Goal: Task Accomplishment & Management: Manage account settings

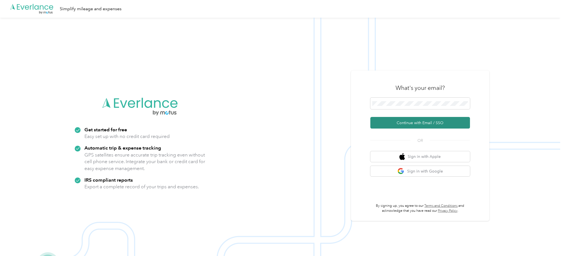
click at [390, 121] on button "Continue with Email / SSO" at bounding box center [420, 123] width 100 height 12
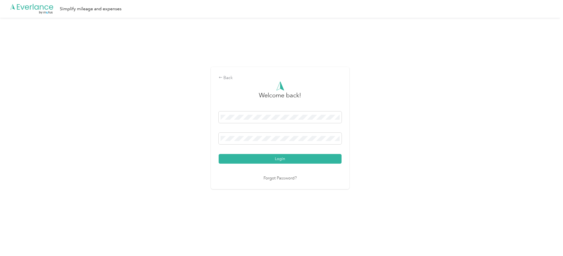
click at [247, 157] on button "Login" at bounding box center [280, 159] width 123 height 10
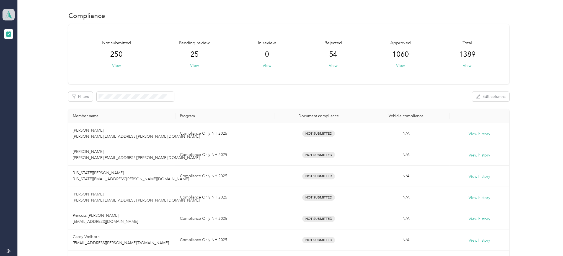
click at [5, 12] on icon at bounding box center [8, 15] width 8 height 8
click at [31, 59] on div "Log out" at bounding box center [60, 58] width 109 height 10
